Goal: Information Seeking & Learning: Learn about a topic

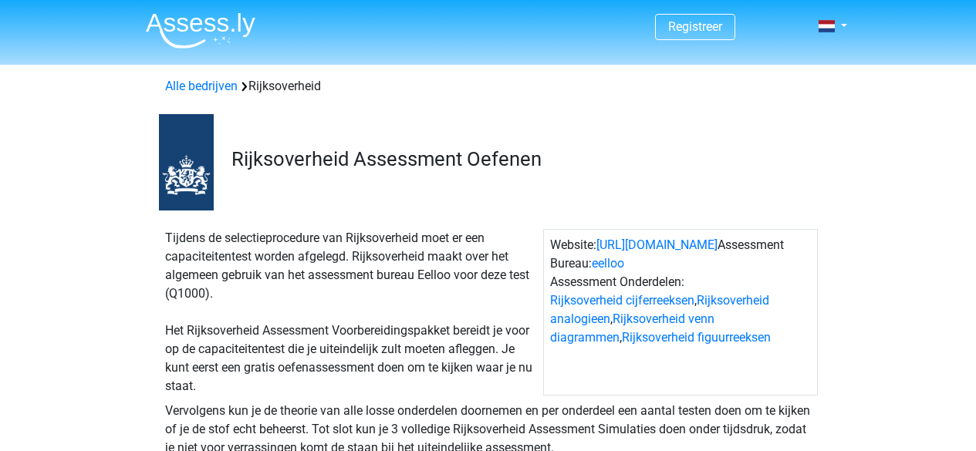
click at [474, 189] on div "Rijksoverheid Assessment Oefenen" at bounding box center [488, 159] width 733 height 103
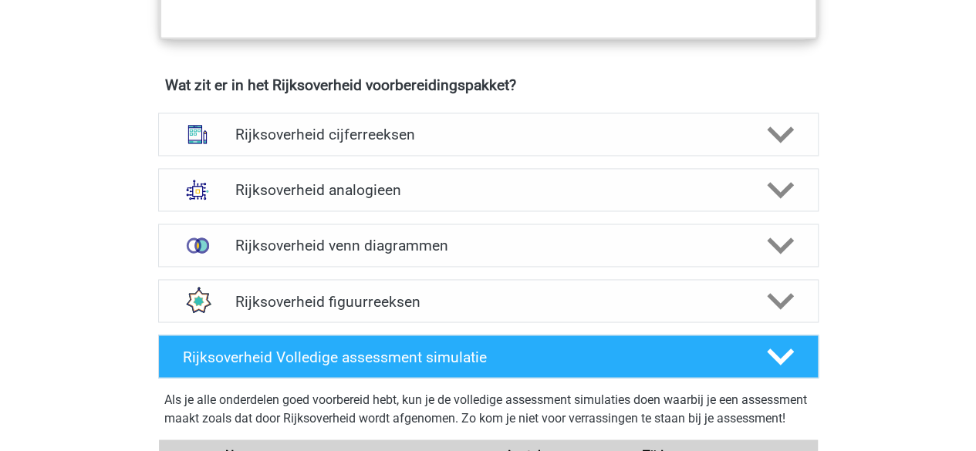
scroll to position [1157, 0]
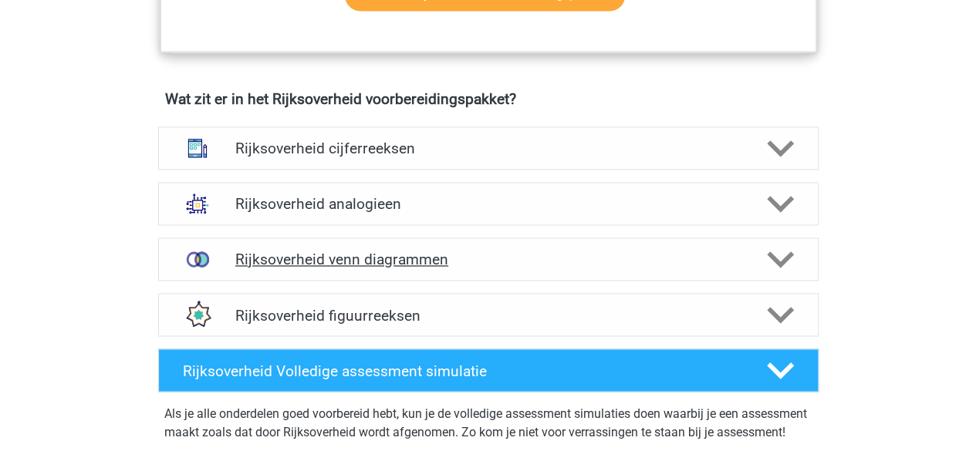
click at [337, 266] on div "Rijksoverheid venn diagrammen" at bounding box center [488, 259] width 660 height 43
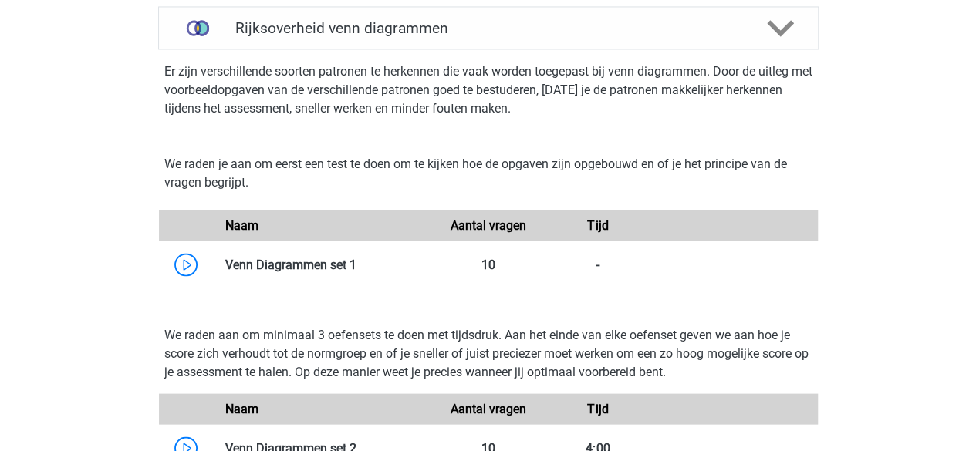
scroll to position [1465, 0]
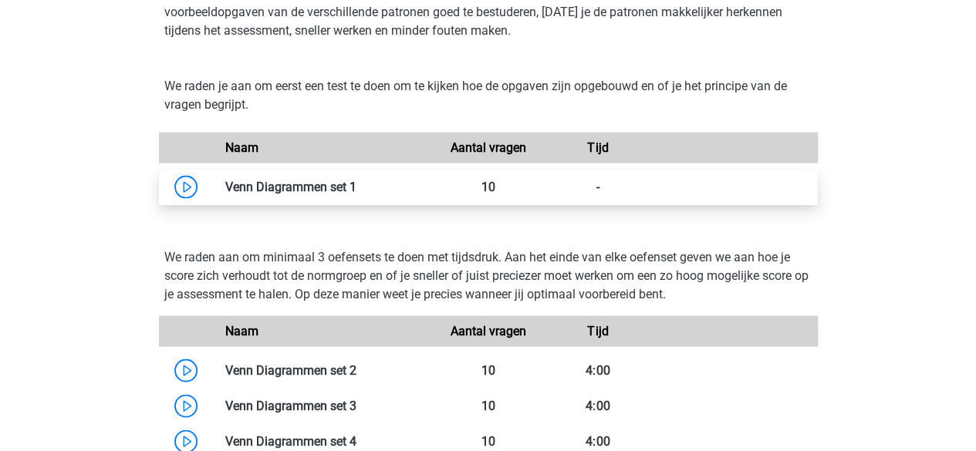
click at [356, 194] on link at bounding box center [356, 187] width 0 height 15
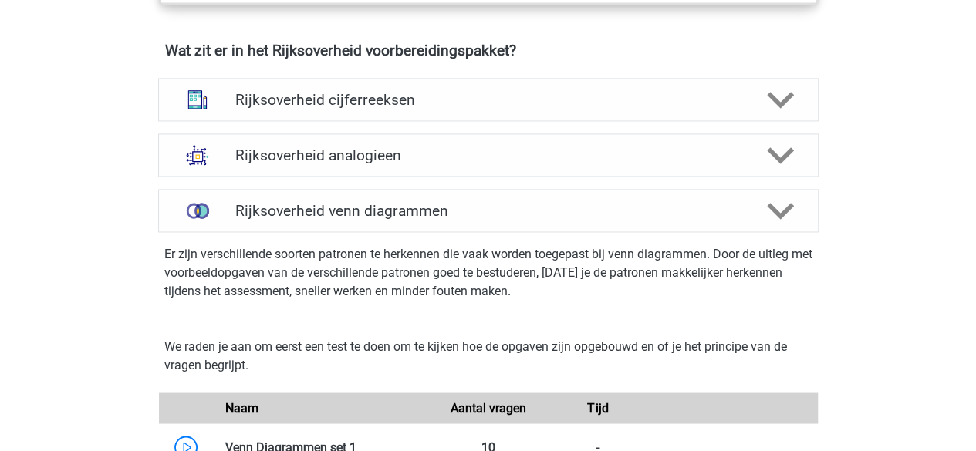
scroll to position [1080, 0]
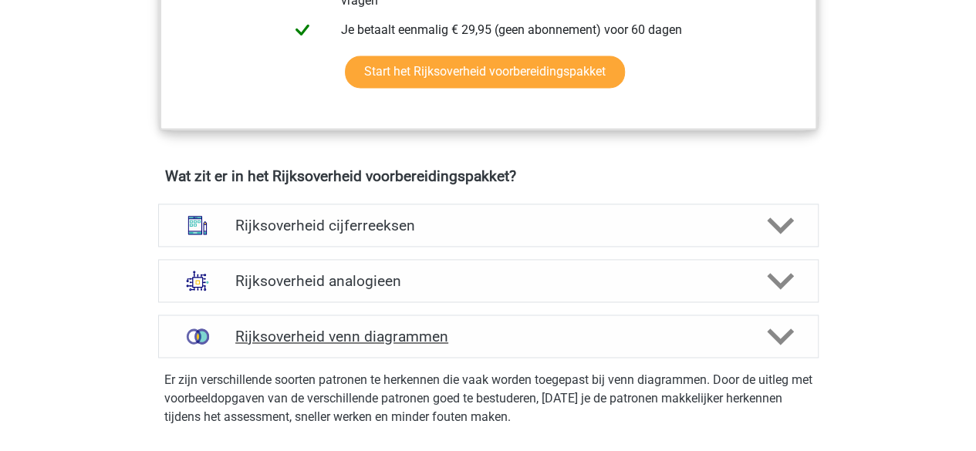
click at [333, 329] on h4 "Rijksoverheid venn diagrammen" at bounding box center [487, 337] width 505 height 18
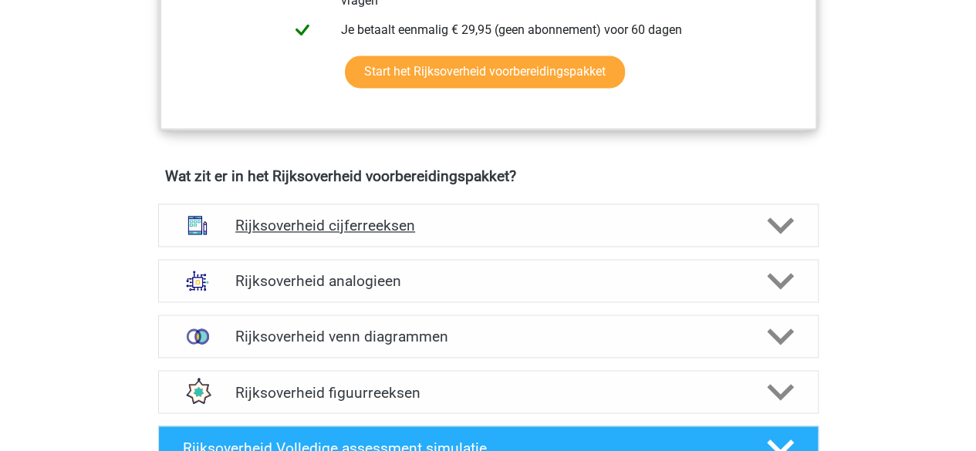
click at [353, 223] on h4 "Rijksoverheid cijferreeksen" at bounding box center [487, 226] width 505 height 18
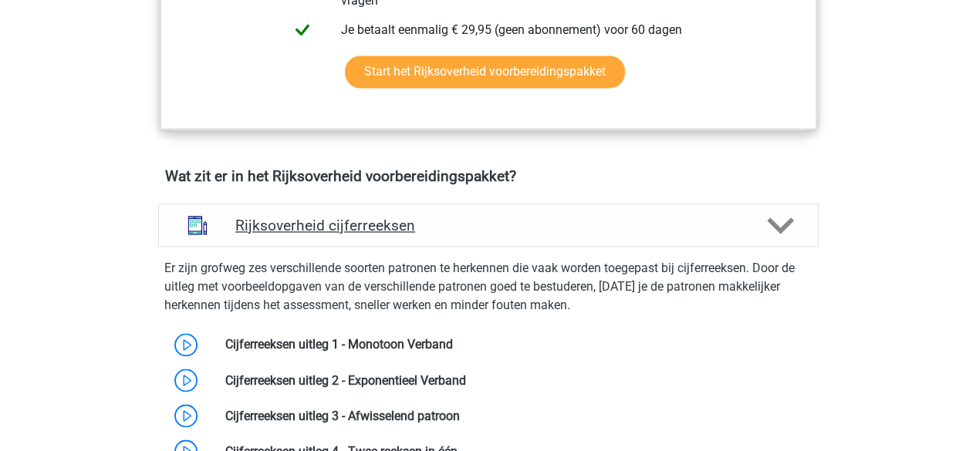
click at [356, 230] on h4 "Rijksoverheid cijferreeksen" at bounding box center [487, 226] width 505 height 18
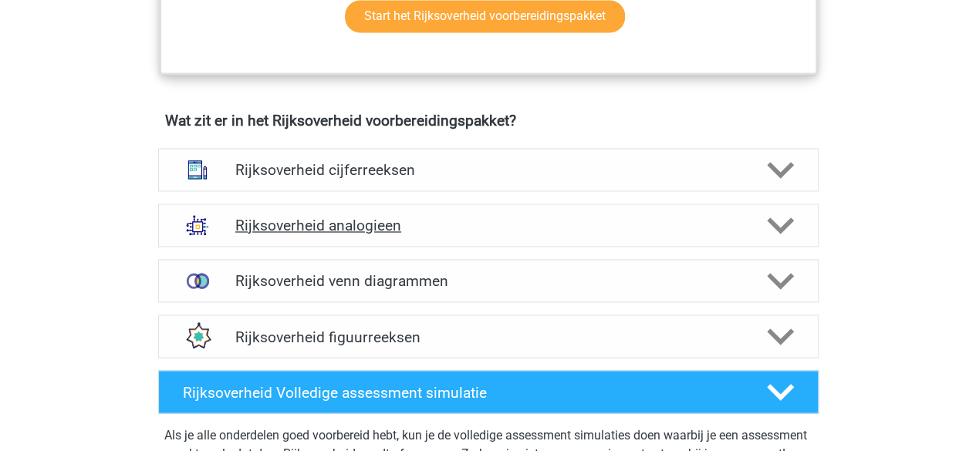
scroll to position [1157, 0]
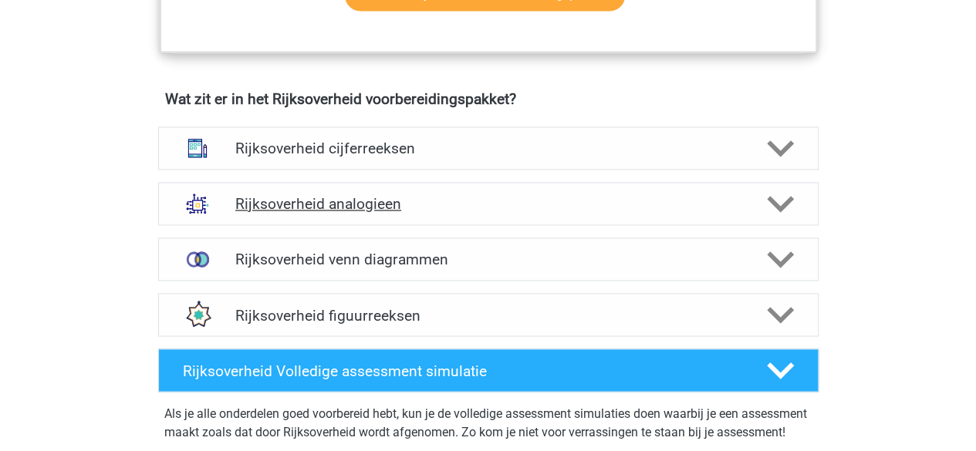
click at [355, 208] on h4 "Rijksoverheid analogieen" at bounding box center [487, 204] width 505 height 18
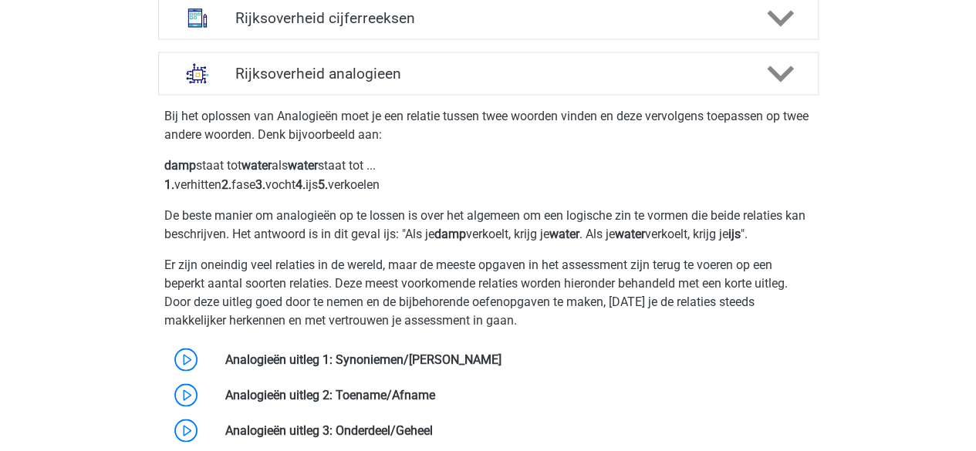
scroll to position [1311, 0]
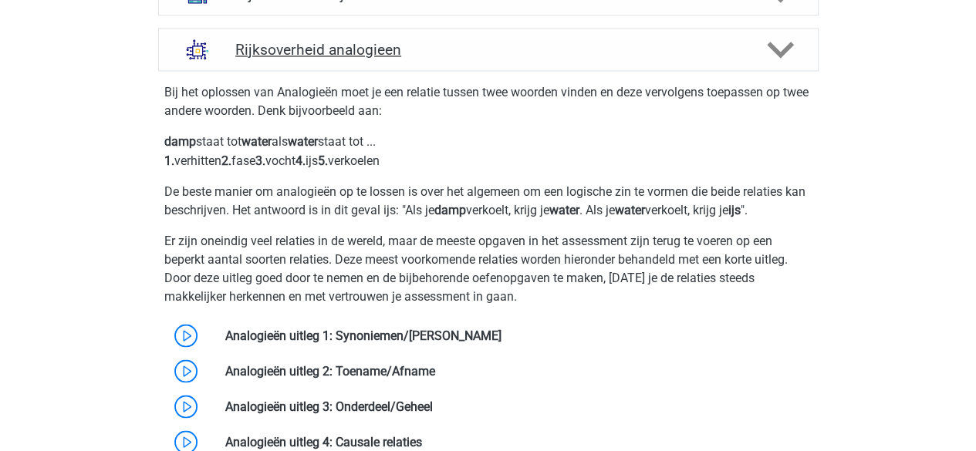
click at [333, 33] on div "Rijksoverheid analogieen" at bounding box center [488, 49] width 660 height 43
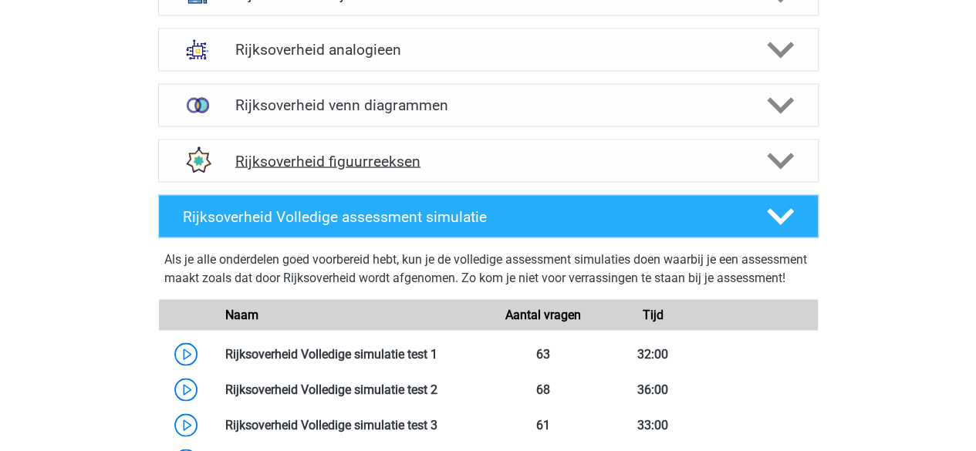
click at [404, 165] on h4 "Rijksoverheid figuurreeksen" at bounding box center [487, 161] width 505 height 18
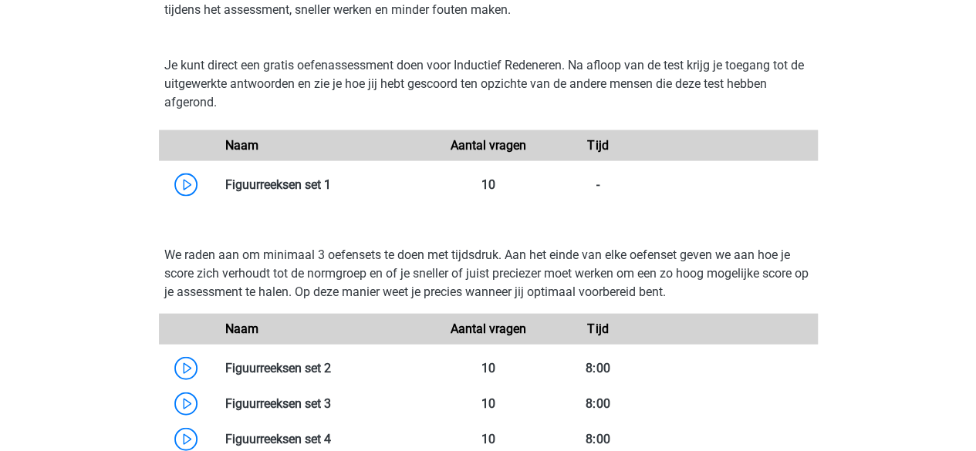
scroll to position [1542, 0]
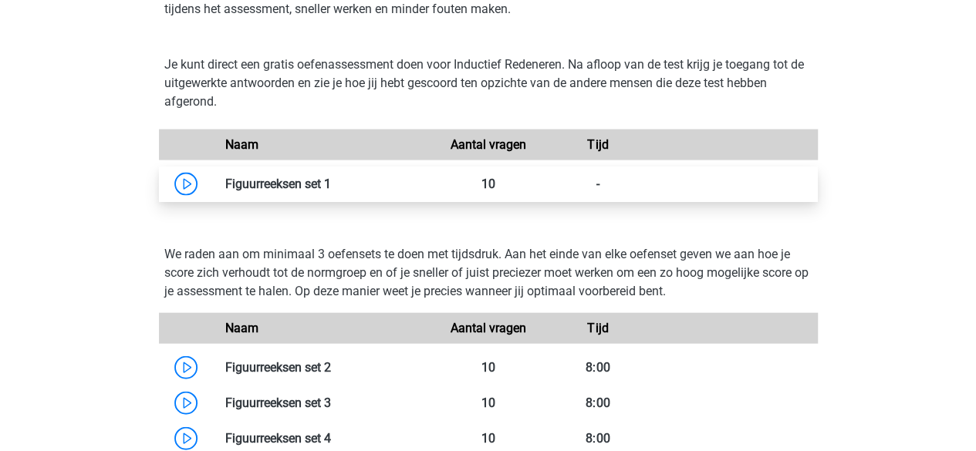
click at [331, 190] on link at bounding box center [331, 184] width 0 height 15
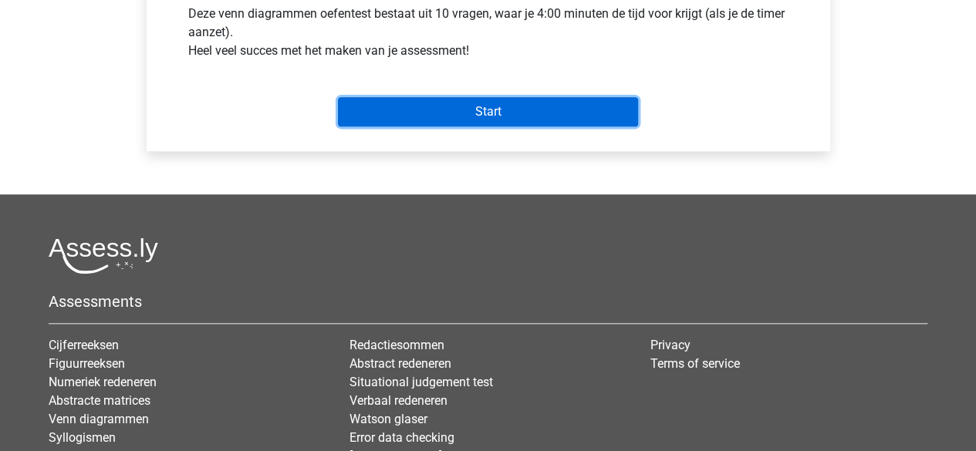
click at [507, 103] on input "Start" at bounding box center [488, 111] width 300 height 29
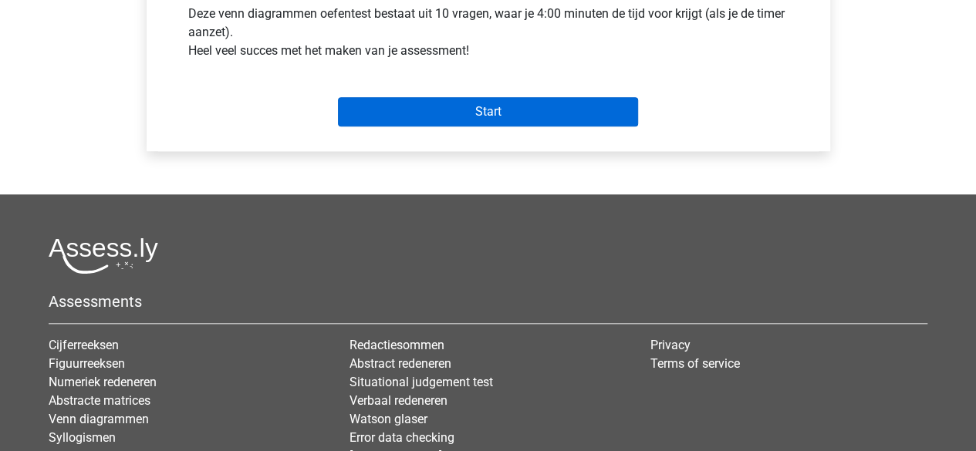
scroll to position [386, 0]
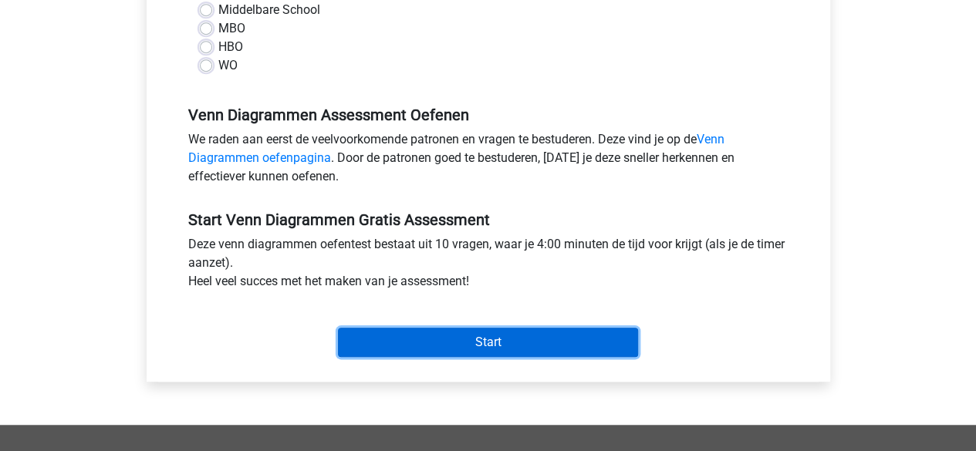
click at [514, 328] on input "Start" at bounding box center [488, 342] width 300 height 29
click at [497, 340] on input "Start" at bounding box center [488, 342] width 300 height 29
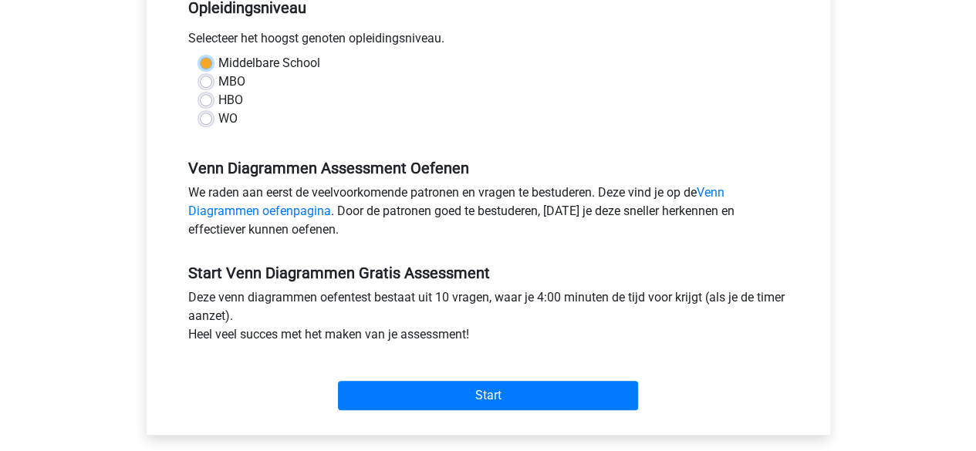
scroll to position [309, 0]
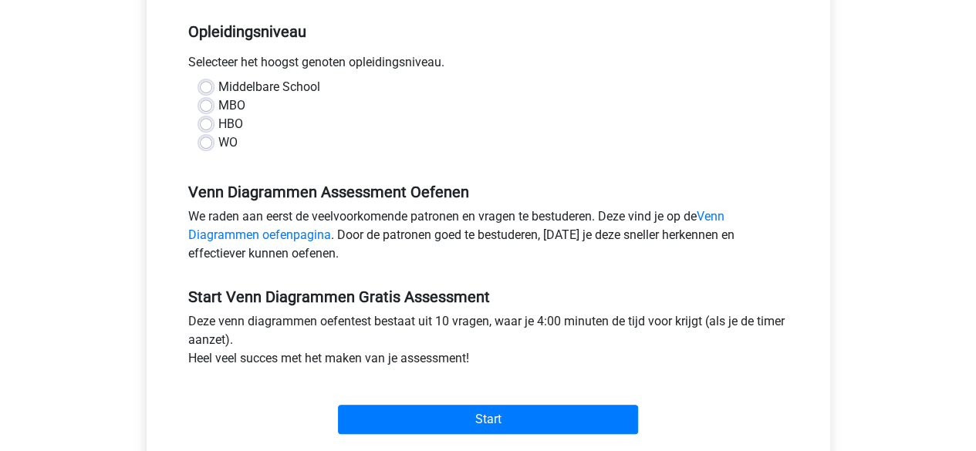
click at [218, 116] on label "HBO" at bounding box center [230, 124] width 25 height 19
click at [212, 116] on input "HBO" at bounding box center [206, 122] width 12 height 15
radio input "true"
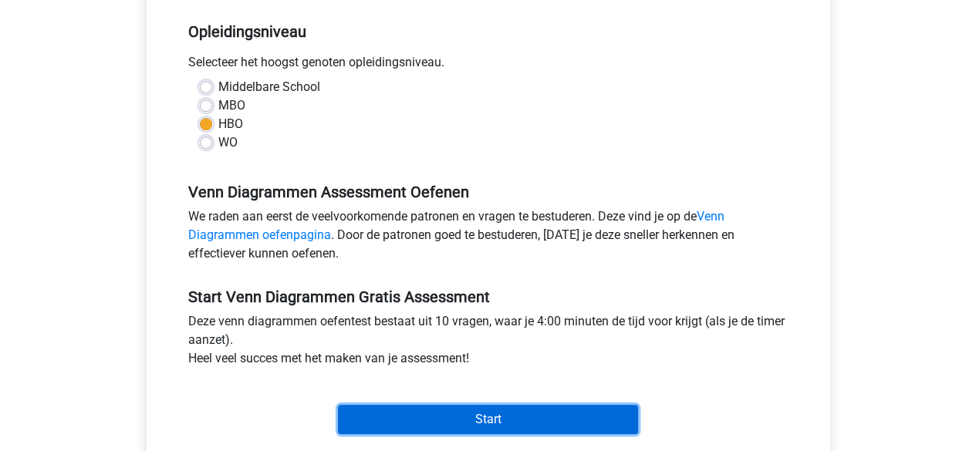
click at [470, 414] on input "Start" at bounding box center [488, 419] width 300 height 29
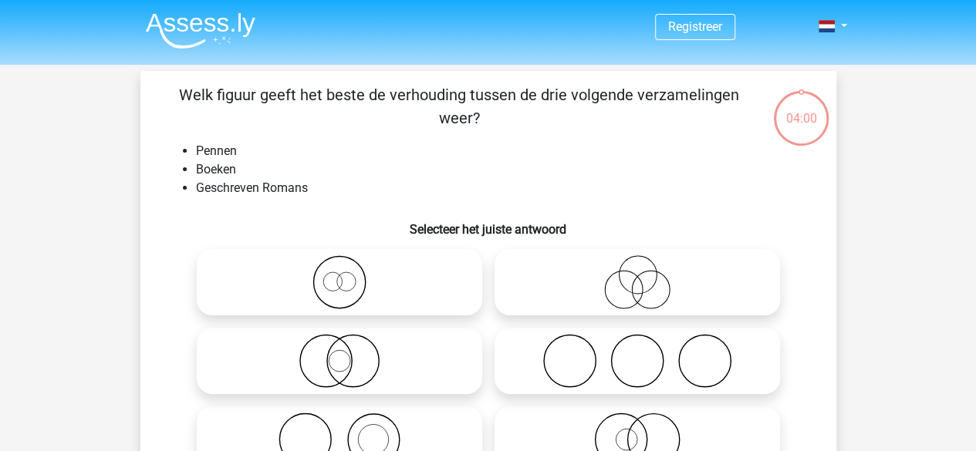
scroll to position [77, 0]
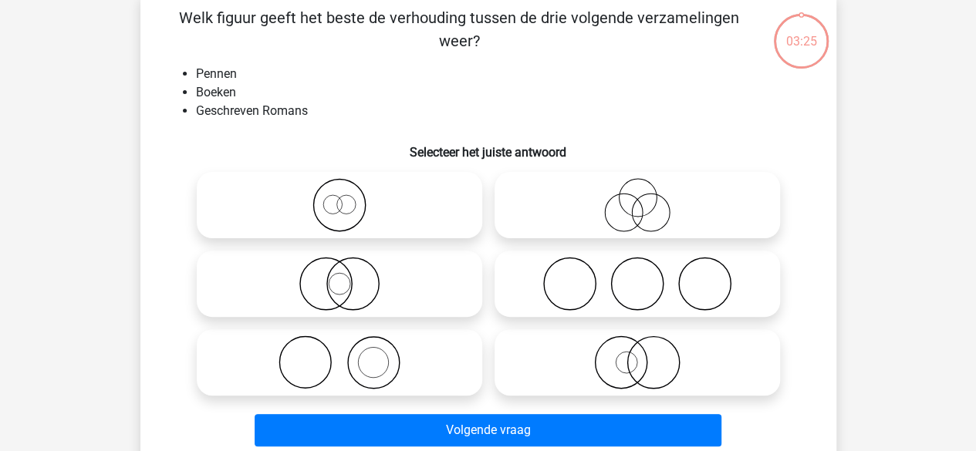
click at [625, 356] on icon at bounding box center [637, 362] width 273 height 54
click at [637, 355] on input "radio" at bounding box center [642, 350] width 10 height 10
radio input "true"
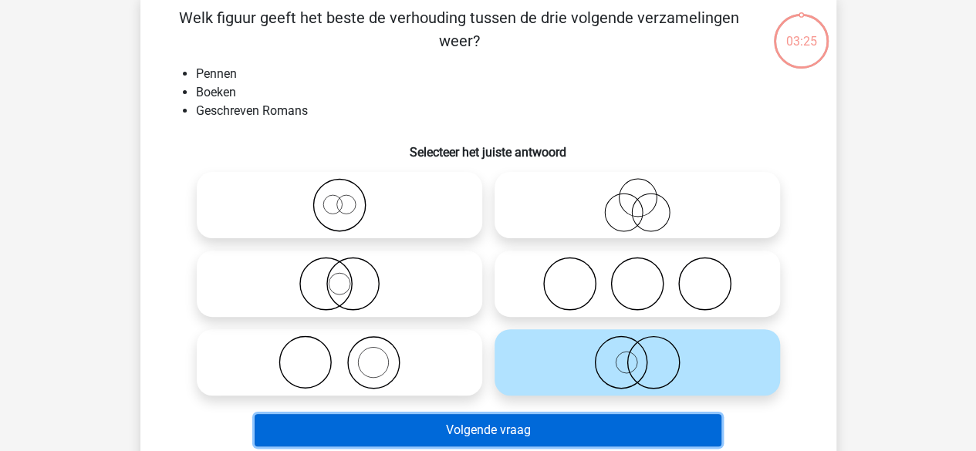
click at [495, 426] on button "Volgende vraag" at bounding box center [488, 430] width 467 height 32
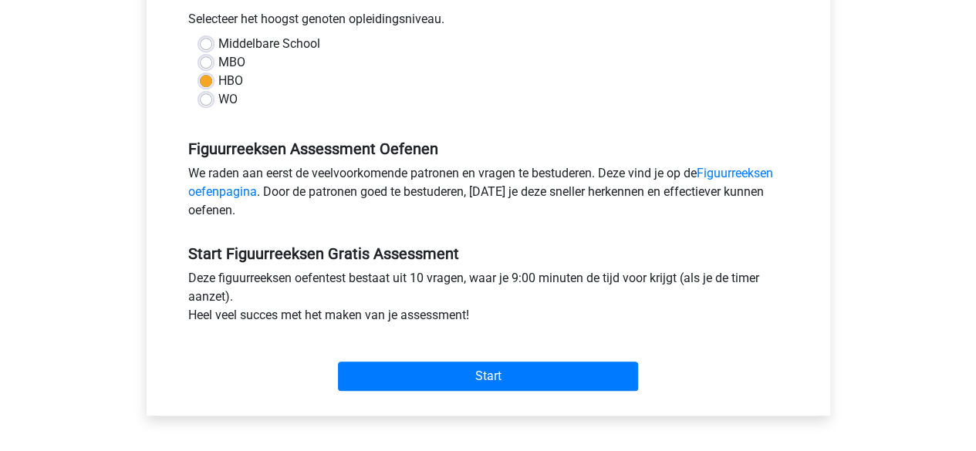
scroll to position [540, 0]
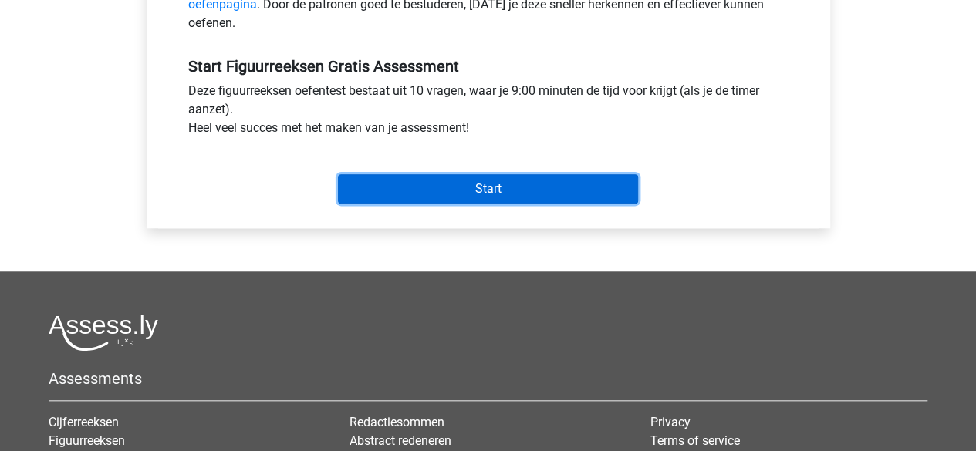
click at [480, 183] on input "Start" at bounding box center [488, 188] width 300 height 29
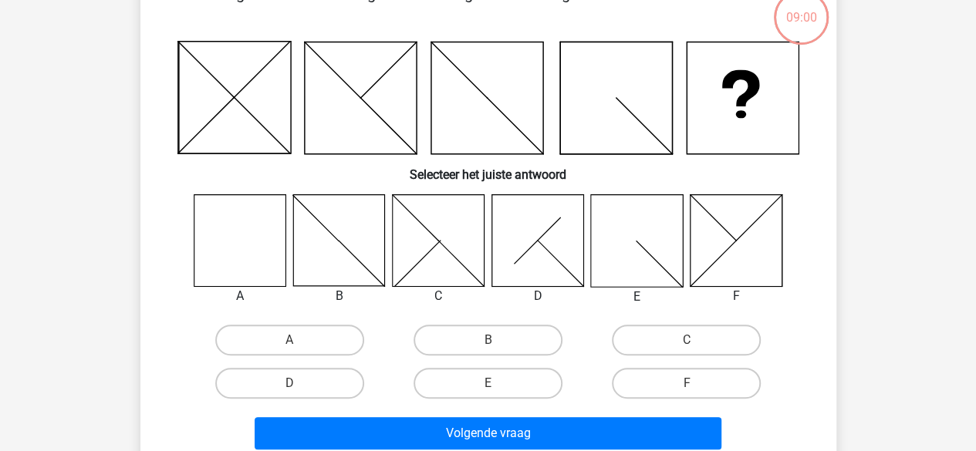
scroll to position [77, 0]
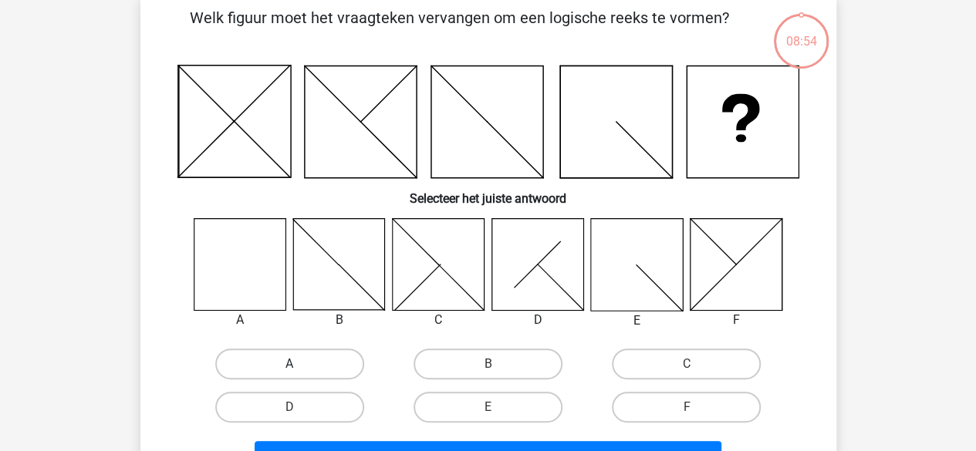
click at [288, 356] on label "A" at bounding box center [289, 364] width 149 height 31
click at [289, 364] on input "A" at bounding box center [294, 369] width 10 height 10
radio input "true"
